Goal: Task Accomplishment & Management: Complete application form

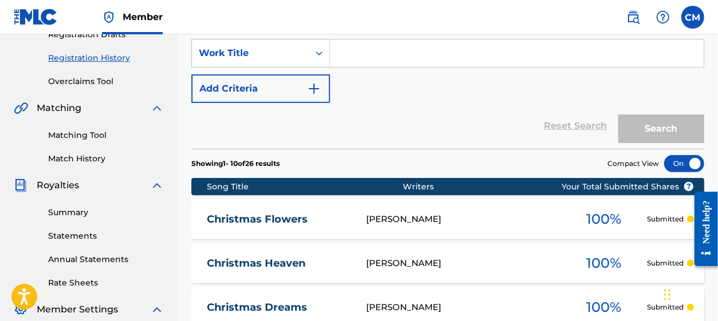
scroll to position [50, 0]
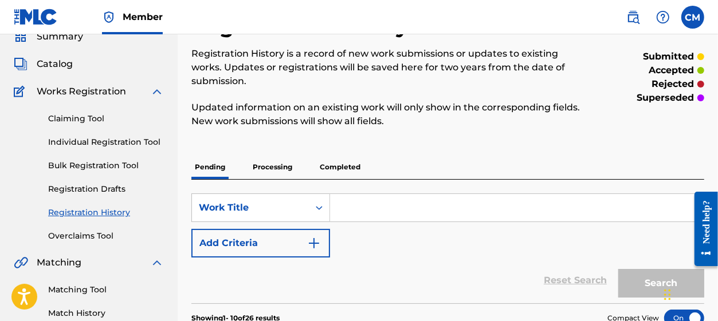
click at [113, 166] on link "Bulk Registration Tool" at bounding box center [106, 166] width 116 height 12
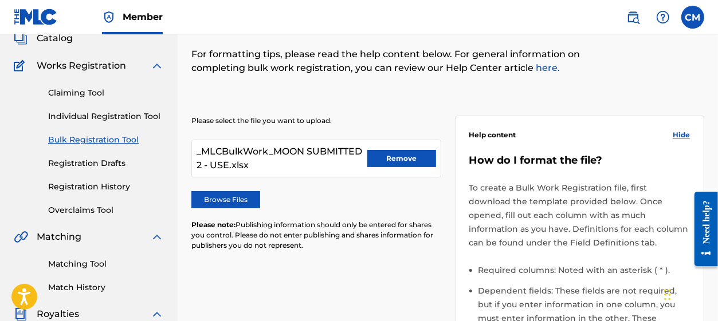
scroll to position [86, 0]
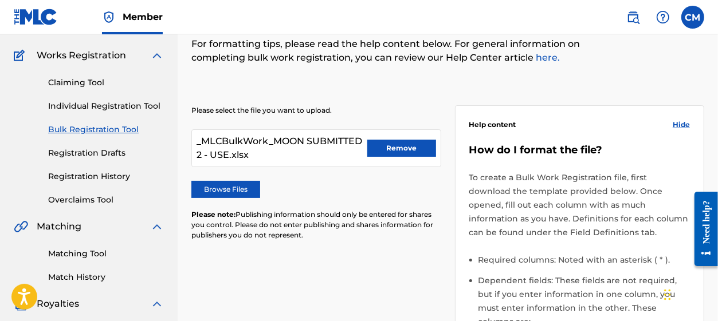
click at [234, 190] on label "Browse Files" at bounding box center [225, 189] width 69 height 17
click at [0, 0] on input "Browse Files" at bounding box center [0, 0] width 0 height 0
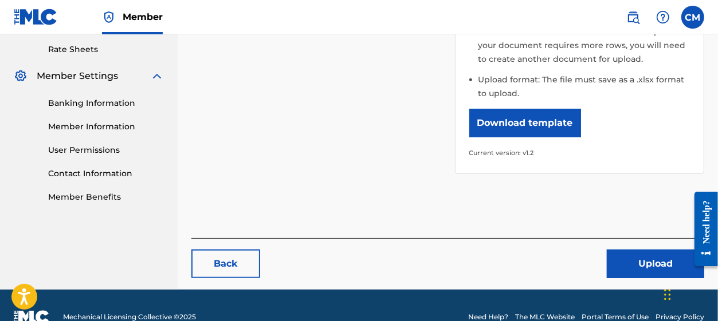
scroll to position [447, 0]
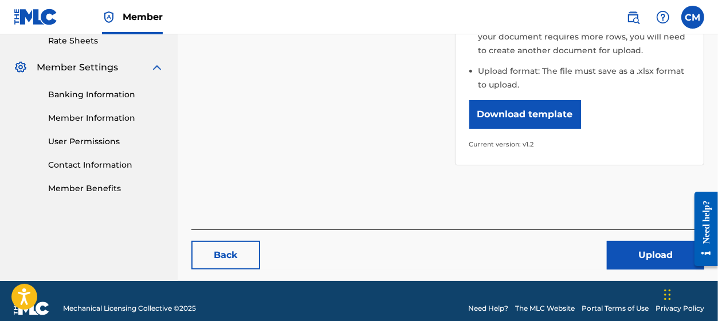
click at [653, 243] on button "Upload" at bounding box center [654, 255] width 97 height 29
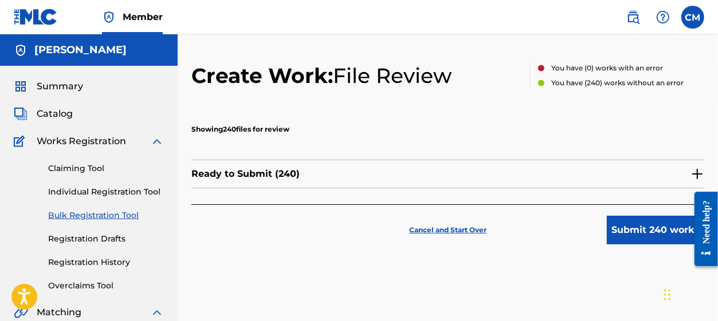
click at [634, 233] on button "Submit 240 works" at bounding box center [654, 230] width 97 height 29
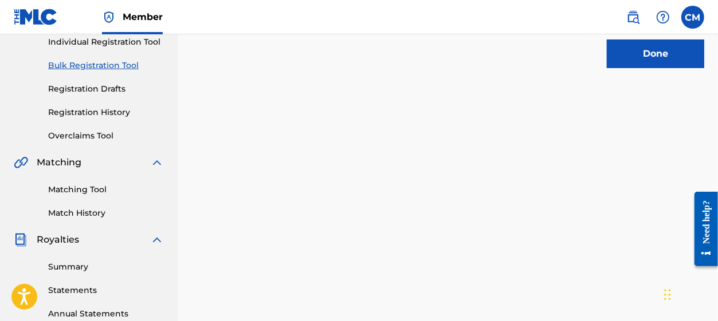
scroll to position [131, 0]
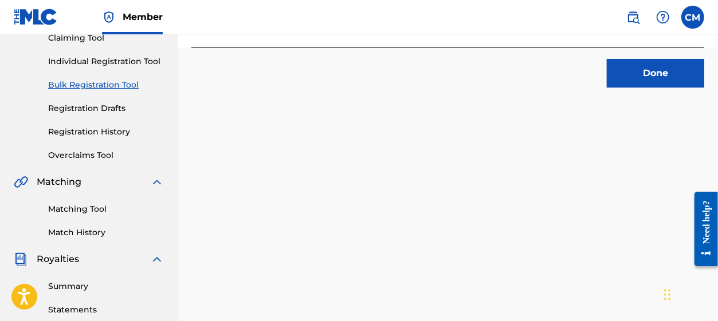
click at [101, 135] on link "Registration History" at bounding box center [106, 132] width 116 height 12
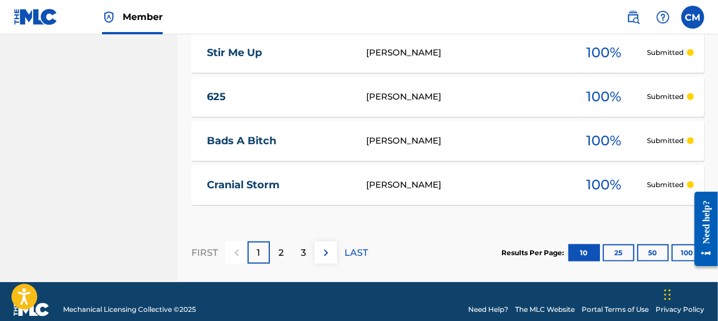
scroll to position [651, 0]
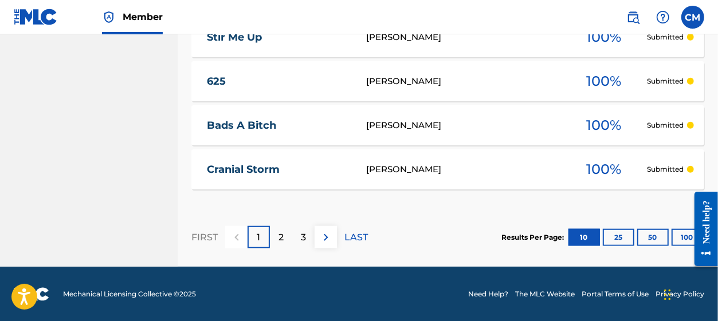
click at [679, 232] on button "100" at bounding box center [686, 237] width 31 height 17
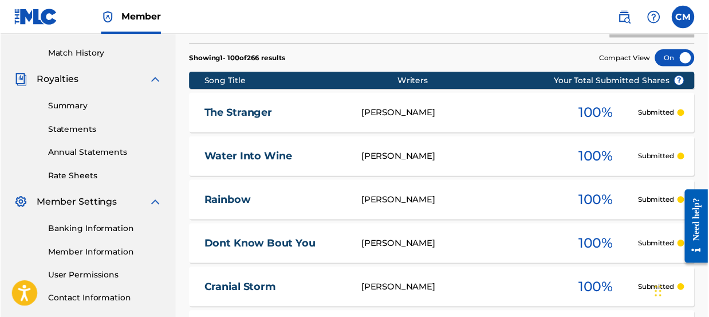
scroll to position [308, 0]
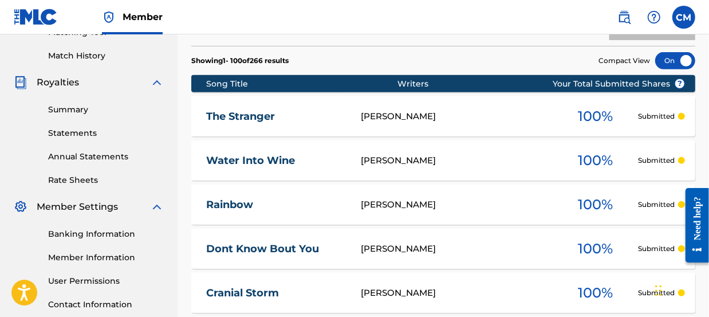
click at [672, 60] on div at bounding box center [675, 60] width 40 height 17
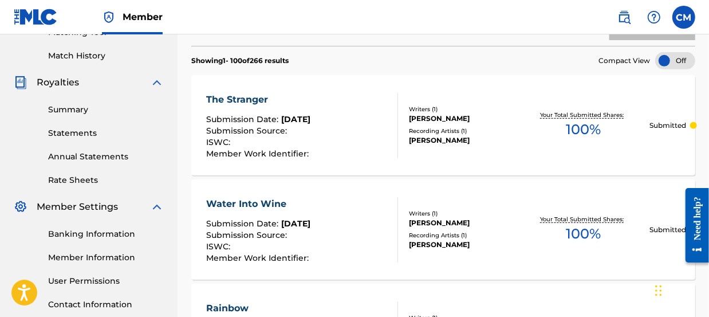
click at [679, 58] on div at bounding box center [675, 60] width 40 height 17
